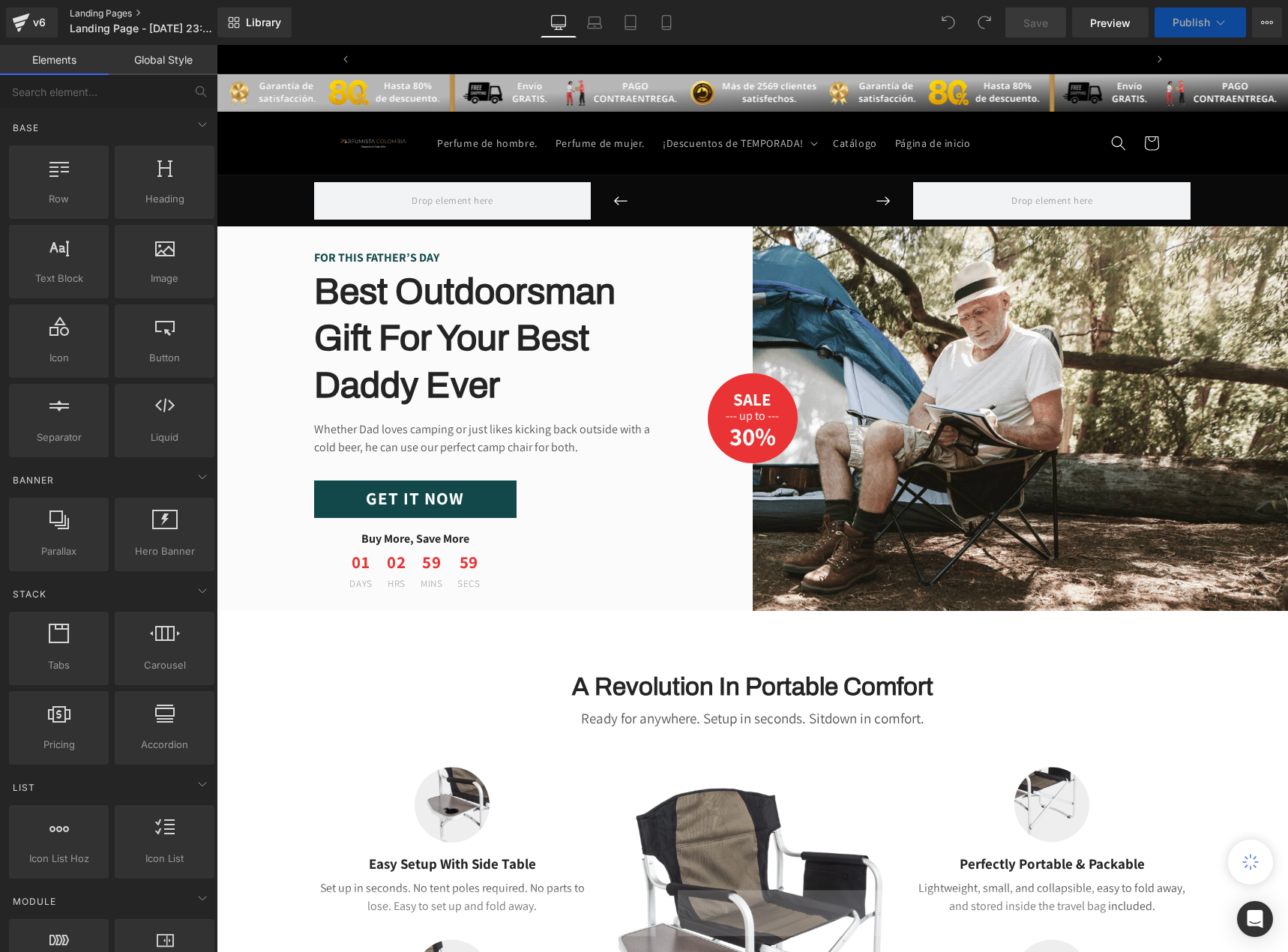
scroll to position [0, 787]
click at [1278, 21] on button "View Live Page View with current Template Save Template to Library Schedule Pub…" at bounding box center [1266, 22] width 30 height 30
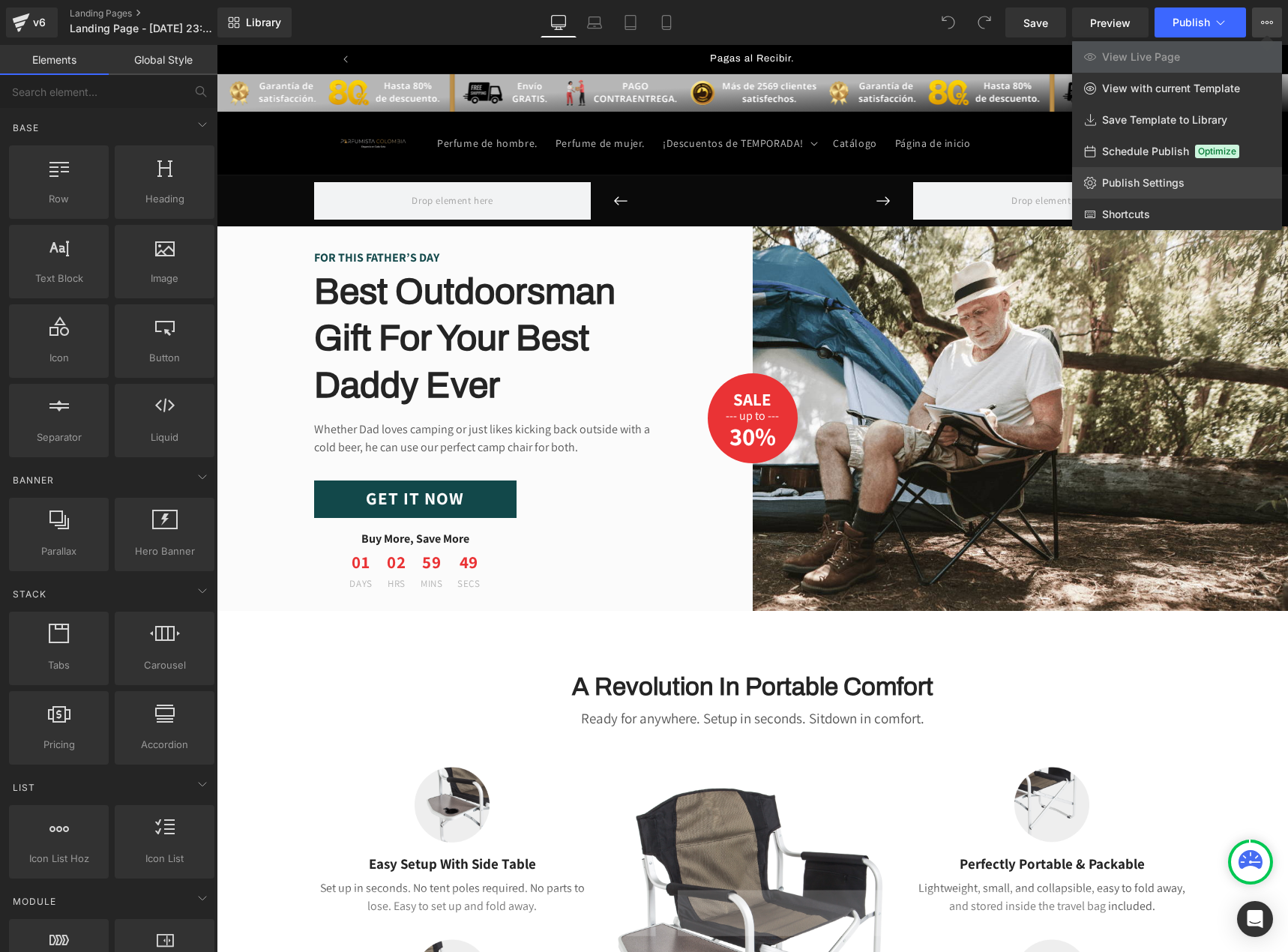
click at [1180, 175] on link "Publish Settings" at bounding box center [1177, 182] width 210 height 32
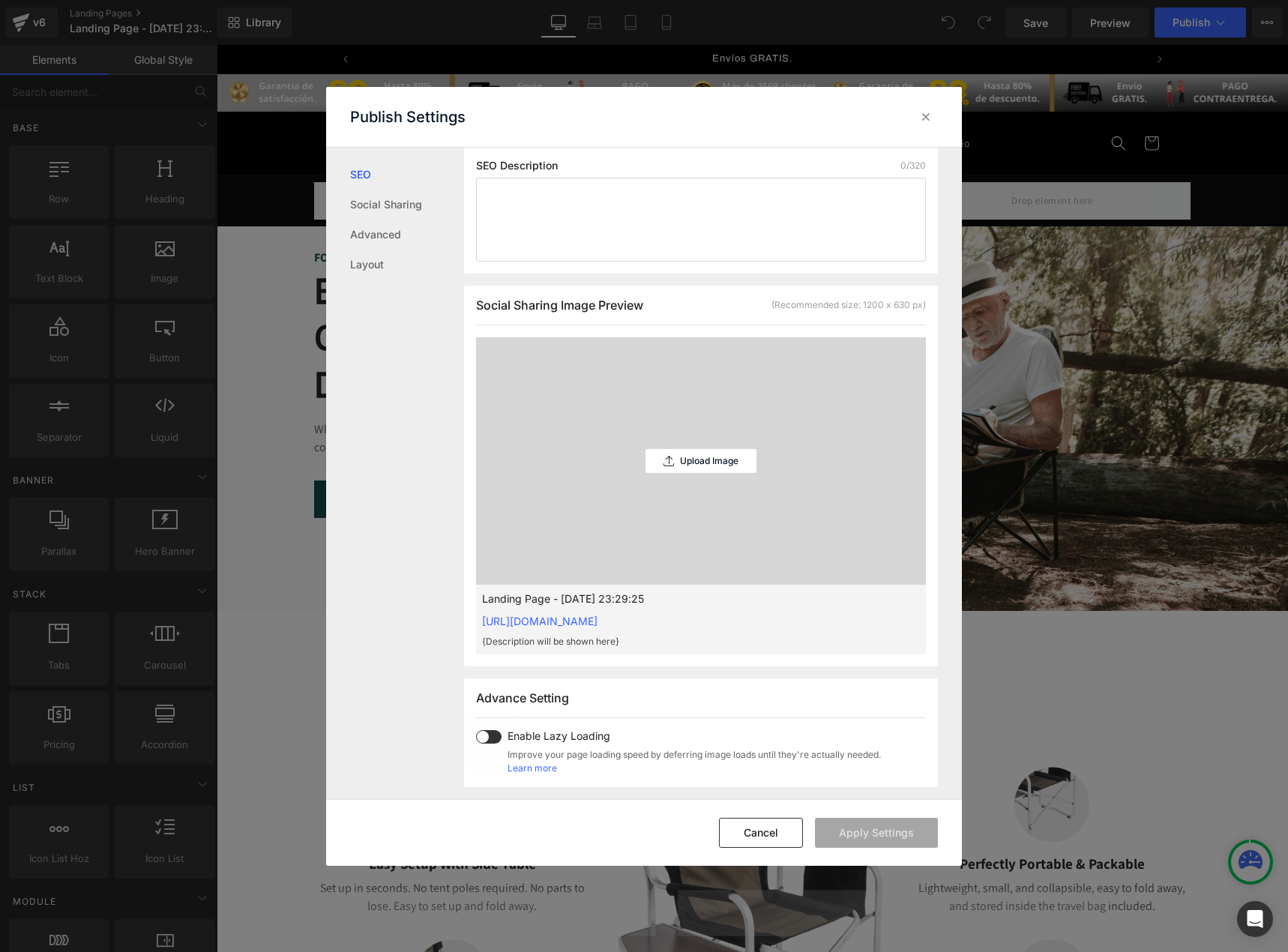
scroll to position [376, 0]
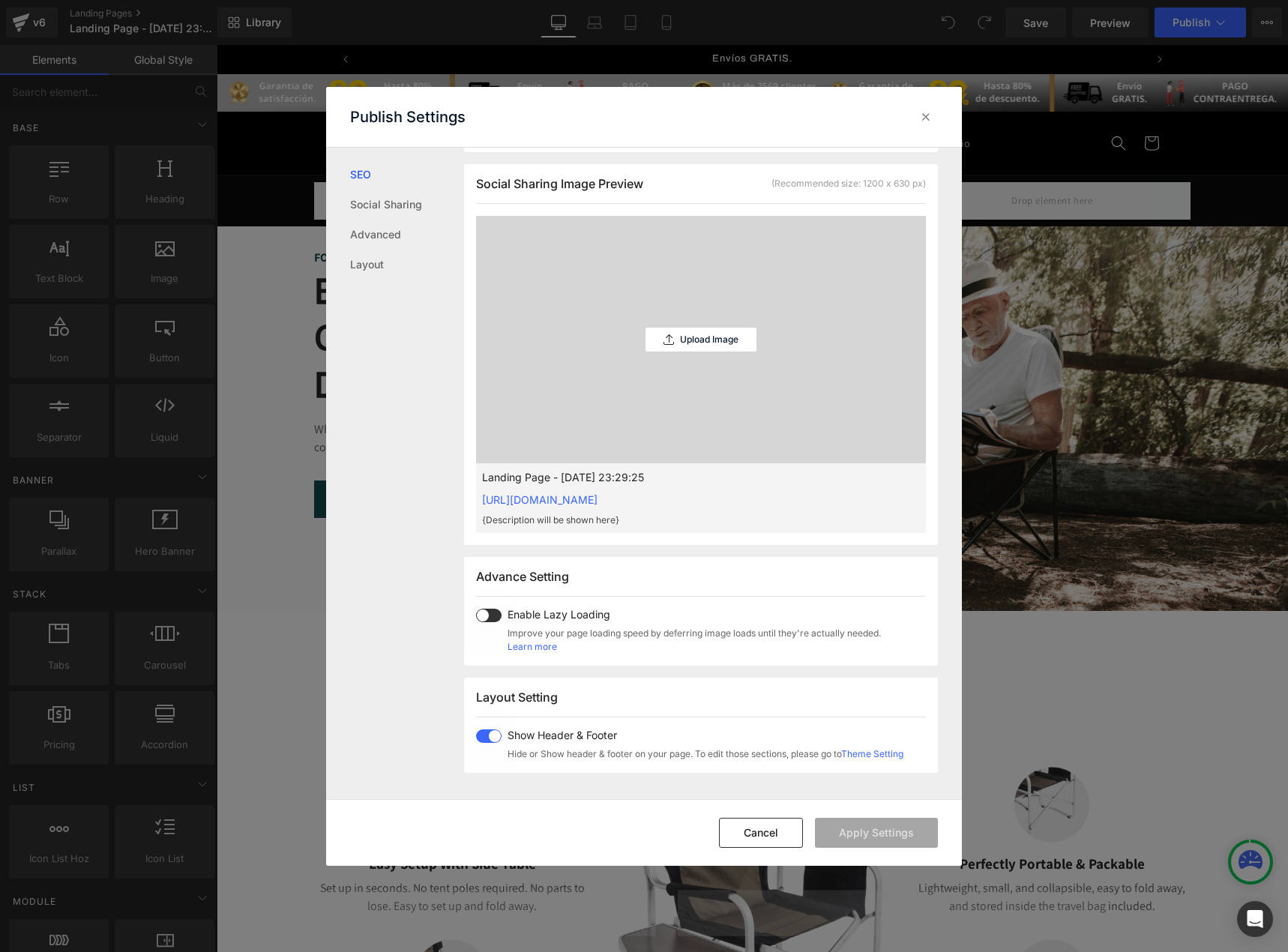
click at [490, 732] on span at bounding box center [488, 736] width 25 height 13
click at [854, 827] on button "Apply Settings" at bounding box center [876, 833] width 123 height 30
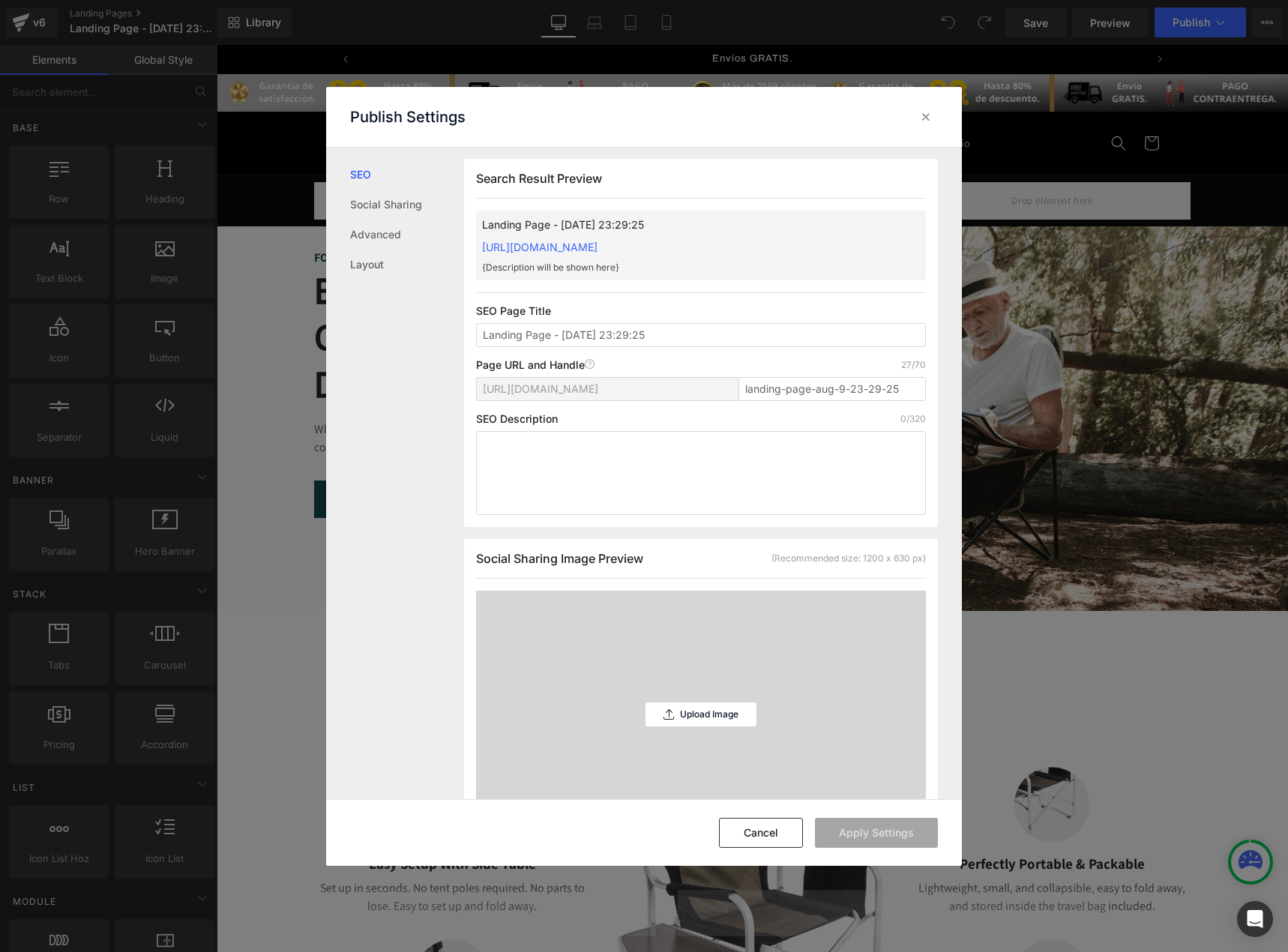
scroll to position [0, 0]
click at [923, 121] on icon at bounding box center [926, 117] width 15 height 15
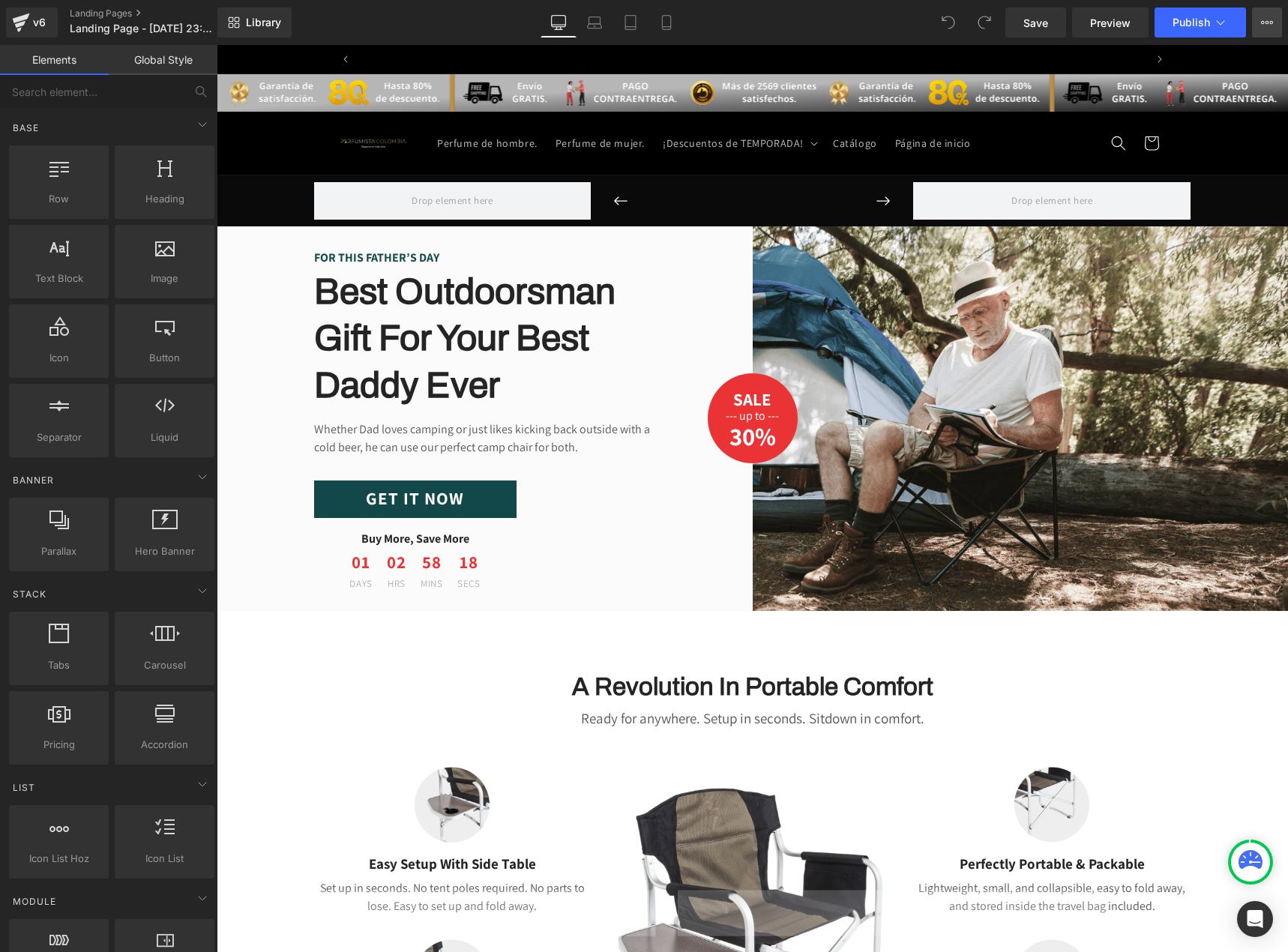
scroll to position [0, 787]
click at [1266, 19] on icon at bounding box center [1267, 22] width 12 height 12
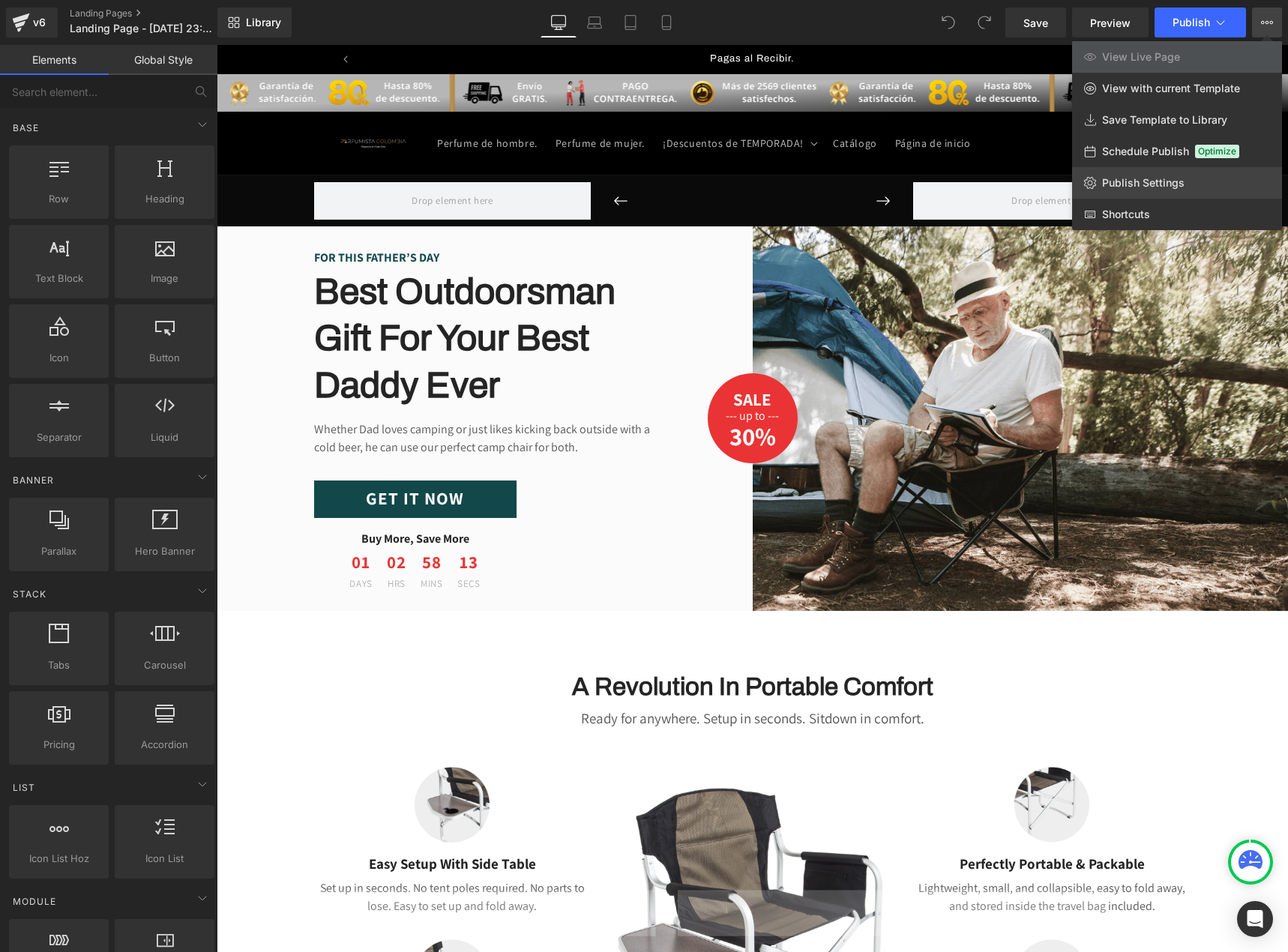
click at [1145, 175] on link "Publish Settings" at bounding box center [1177, 182] width 210 height 32
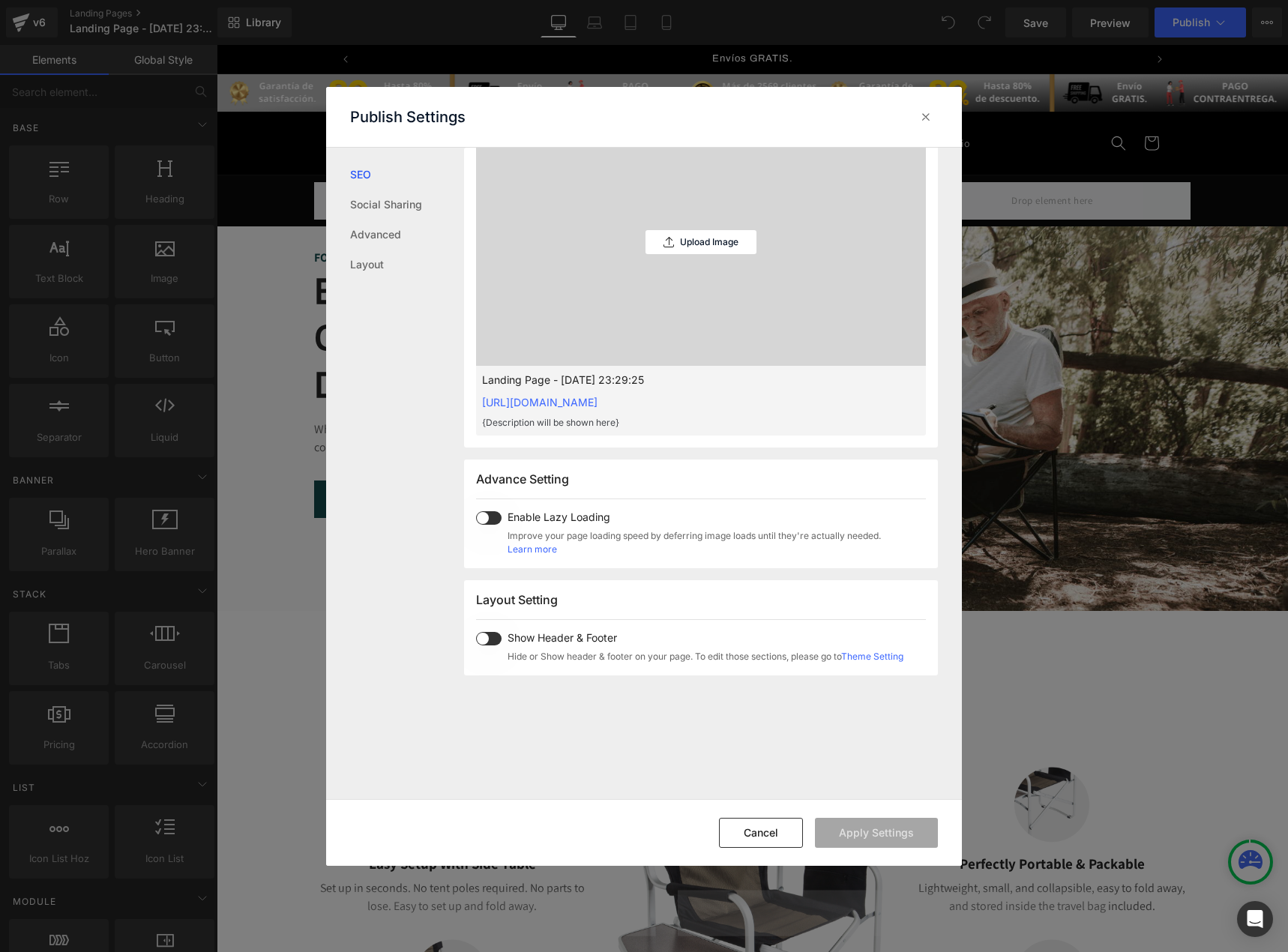
scroll to position [219, 0]
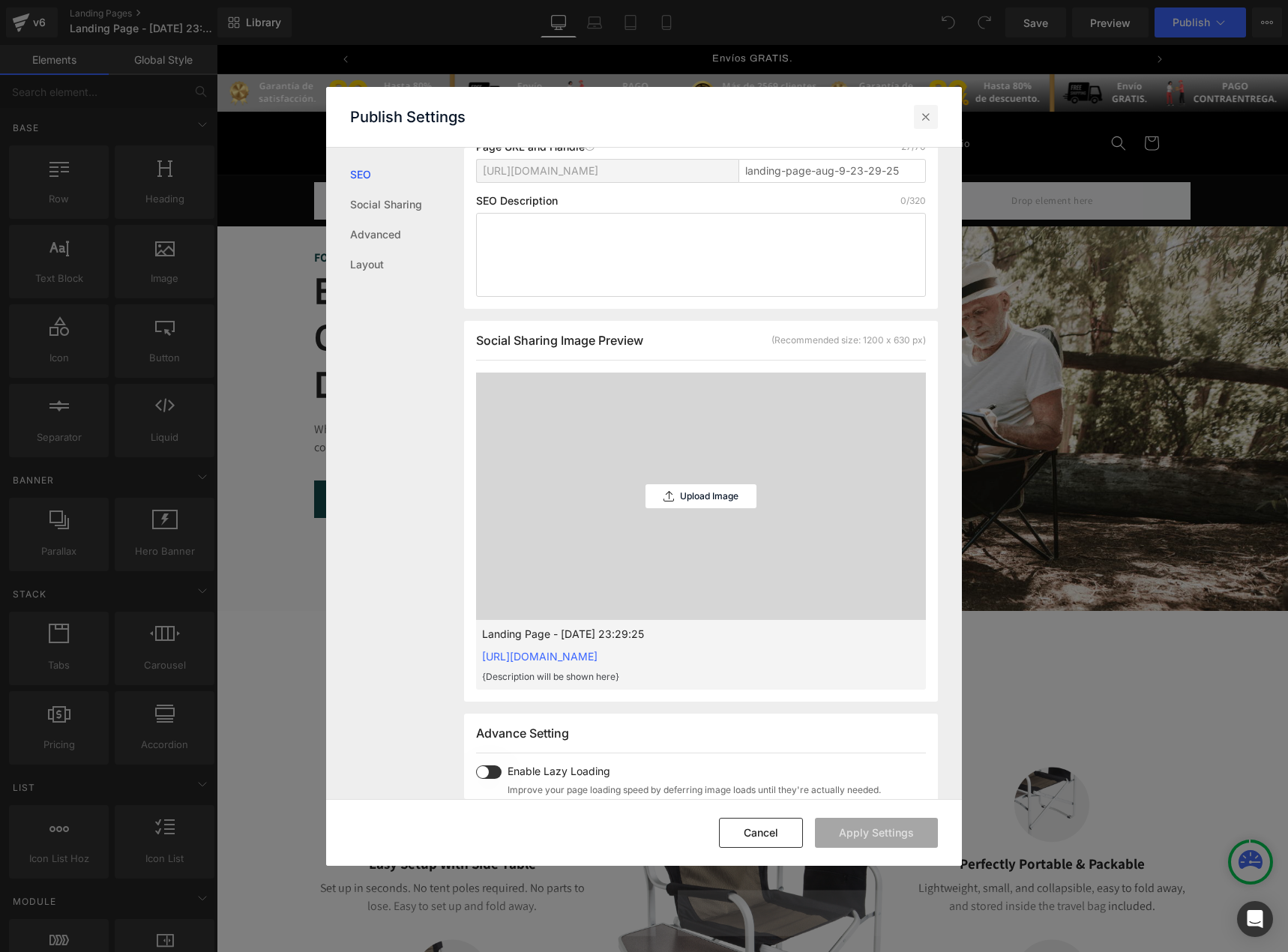
click at [919, 106] on div at bounding box center [926, 117] width 24 height 24
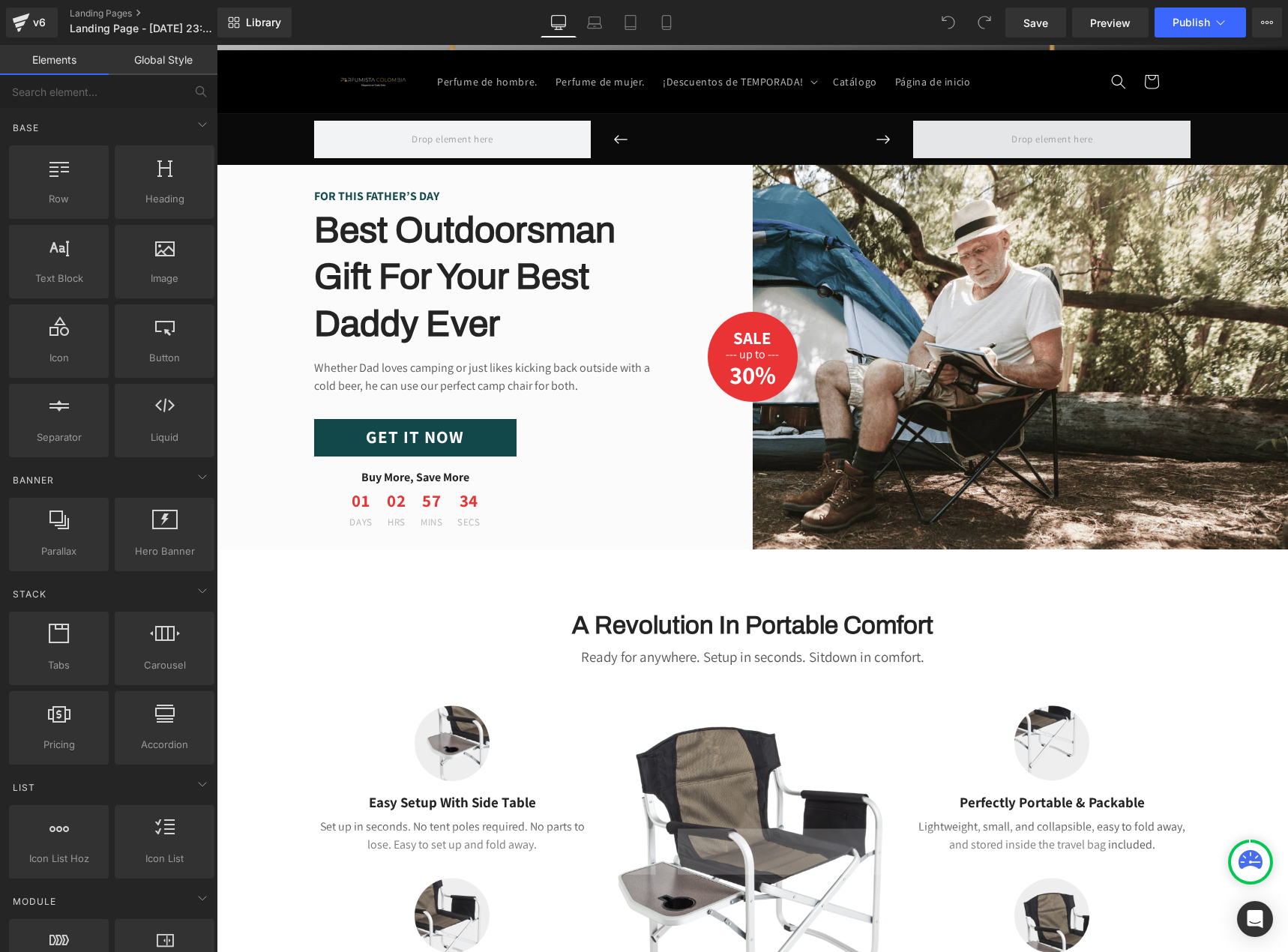
scroll to position [0, 0]
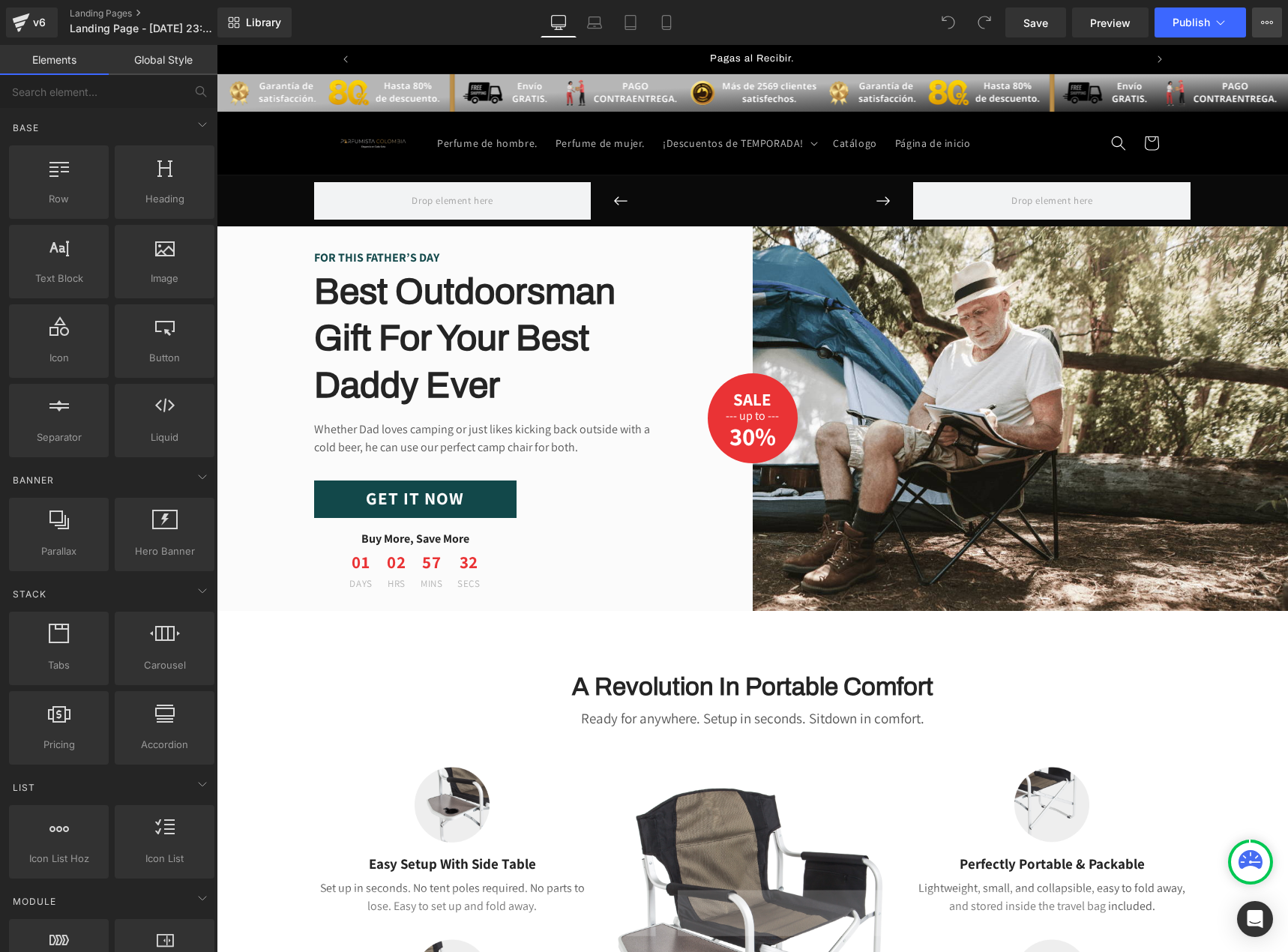
click at [1266, 22] on icon at bounding box center [1267, 22] width 12 height 12
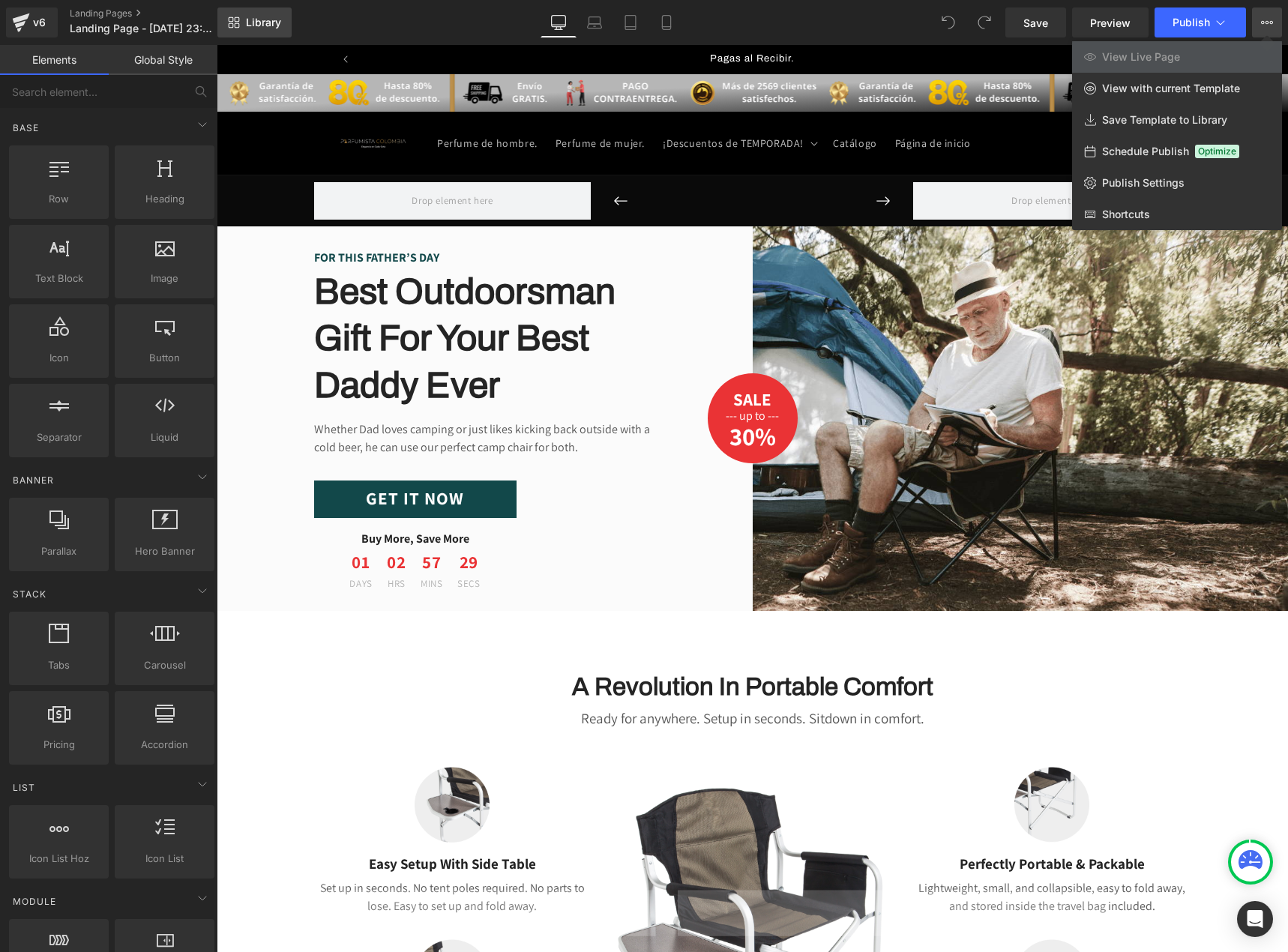
click at [236, 15] on link "Library" at bounding box center [254, 22] width 74 height 30
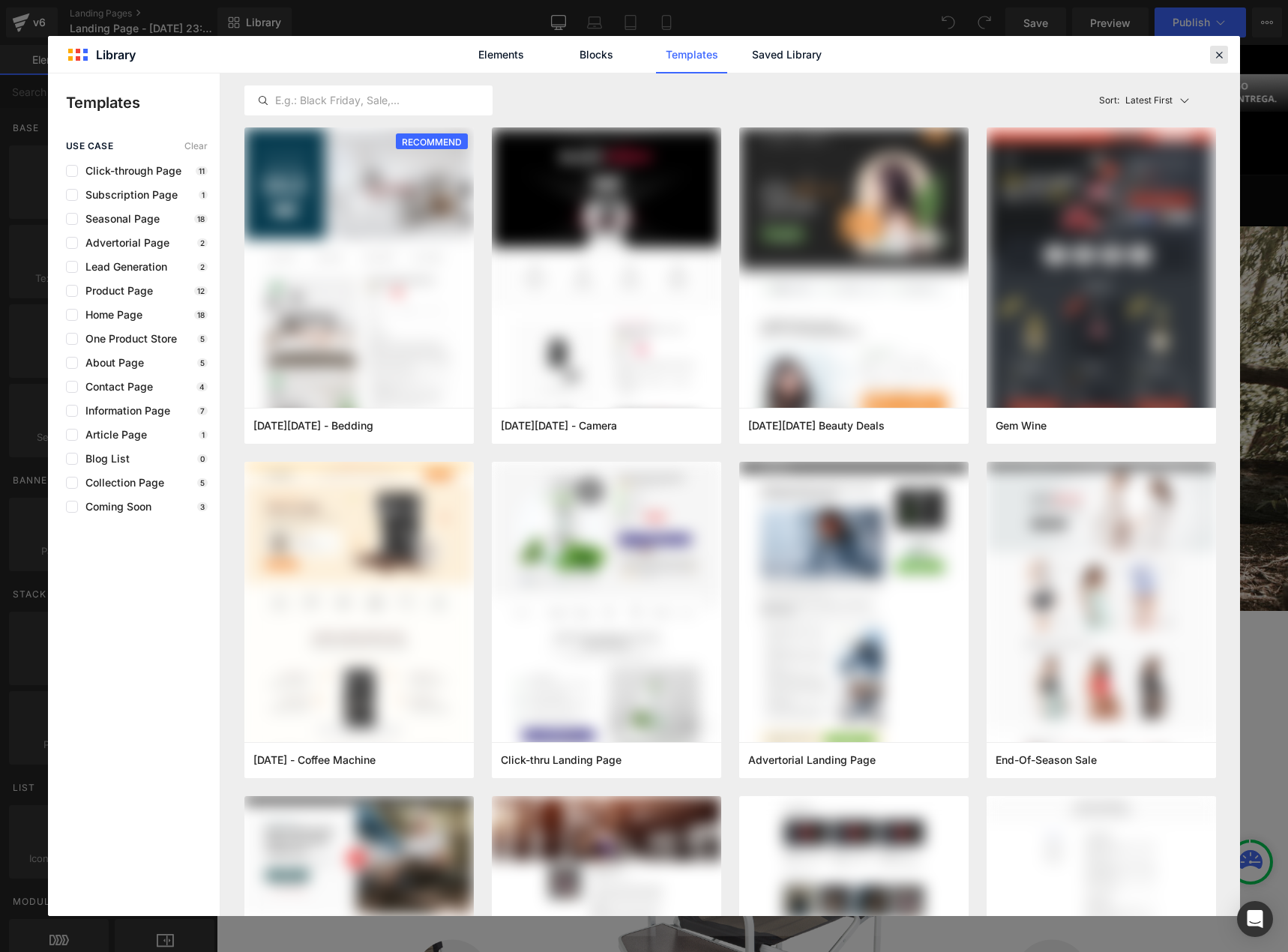
scroll to position [0, 787]
click at [1215, 49] on icon at bounding box center [1218, 54] width 13 height 13
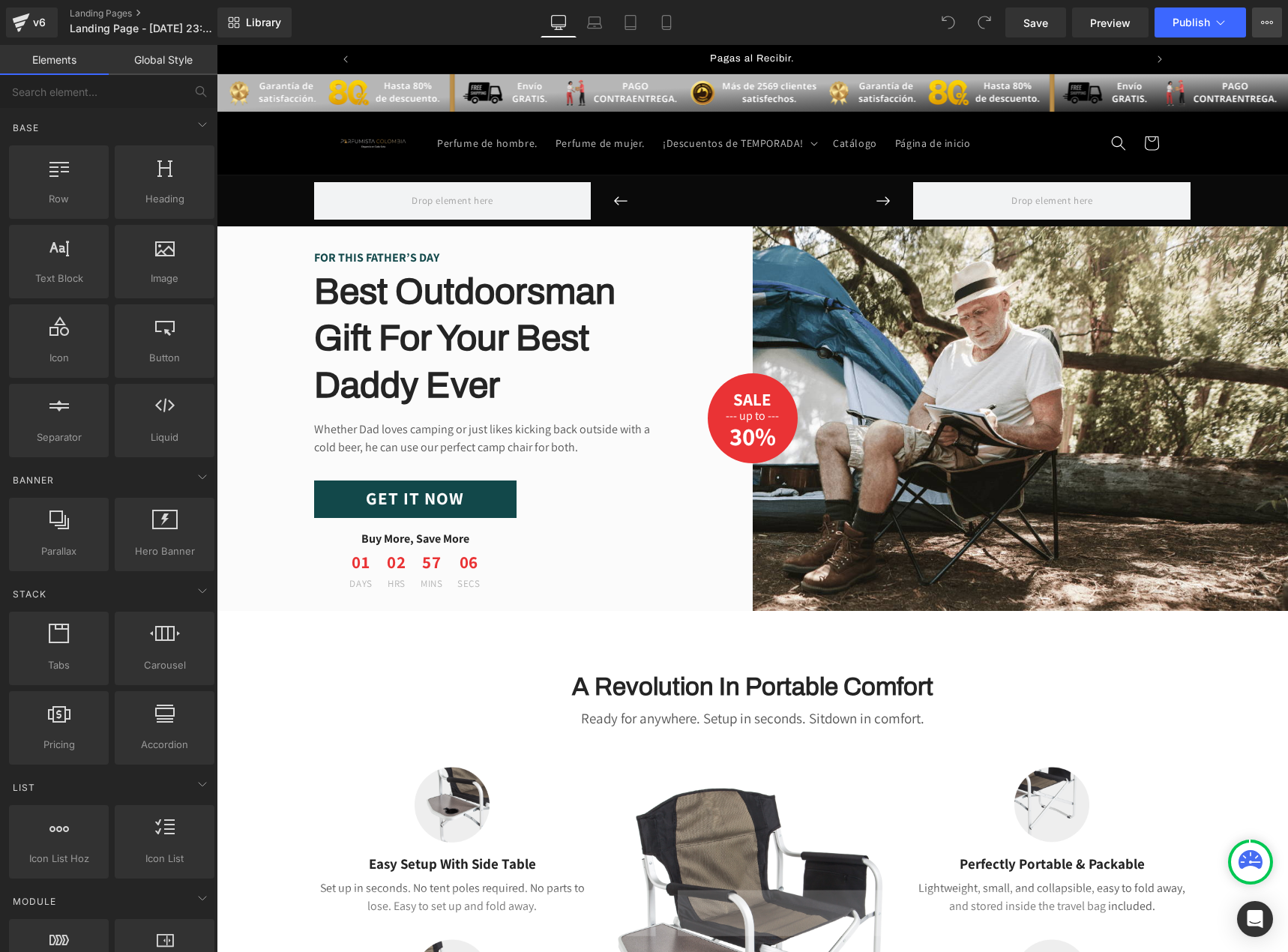
click at [1271, 24] on icon at bounding box center [1272, 22] width 4 height 3
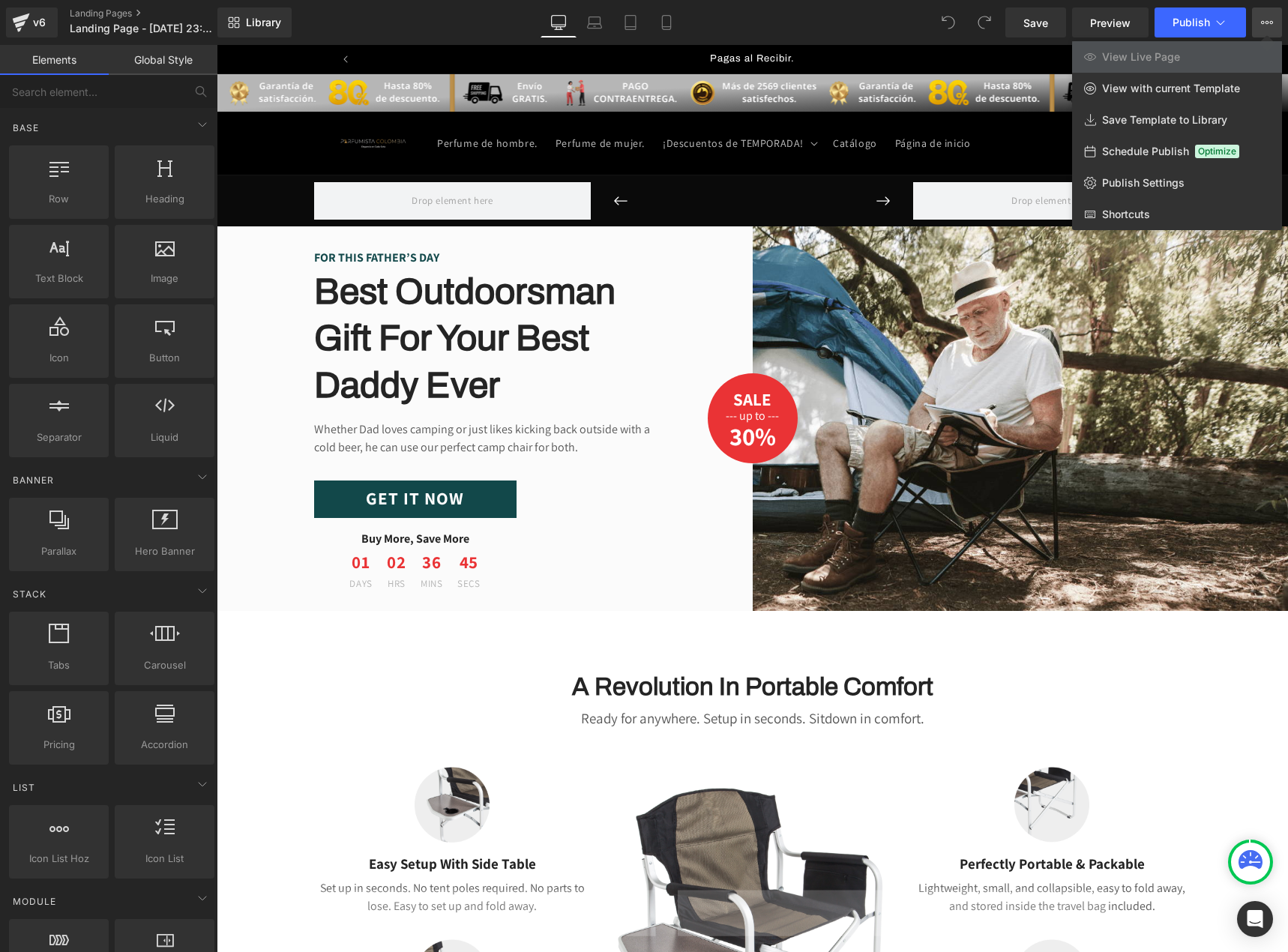
scroll to position [0, 0]
